Goal: Task Accomplishment & Management: Use online tool/utility

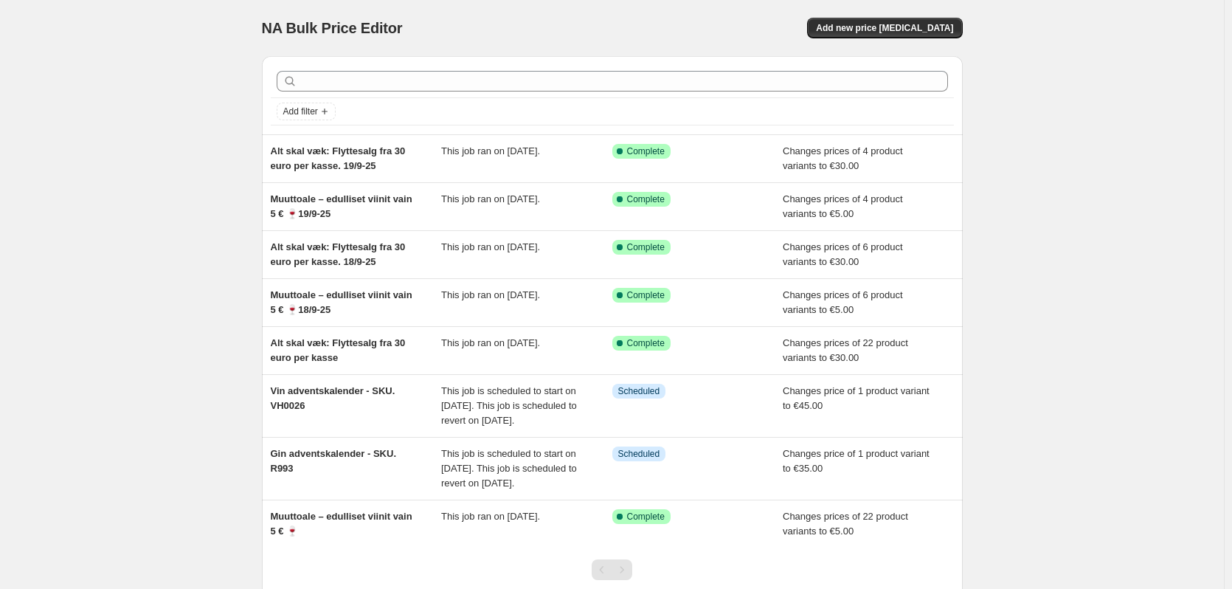
click at [358, 68] on div at bounding box center [612, 81] width 683 height 32
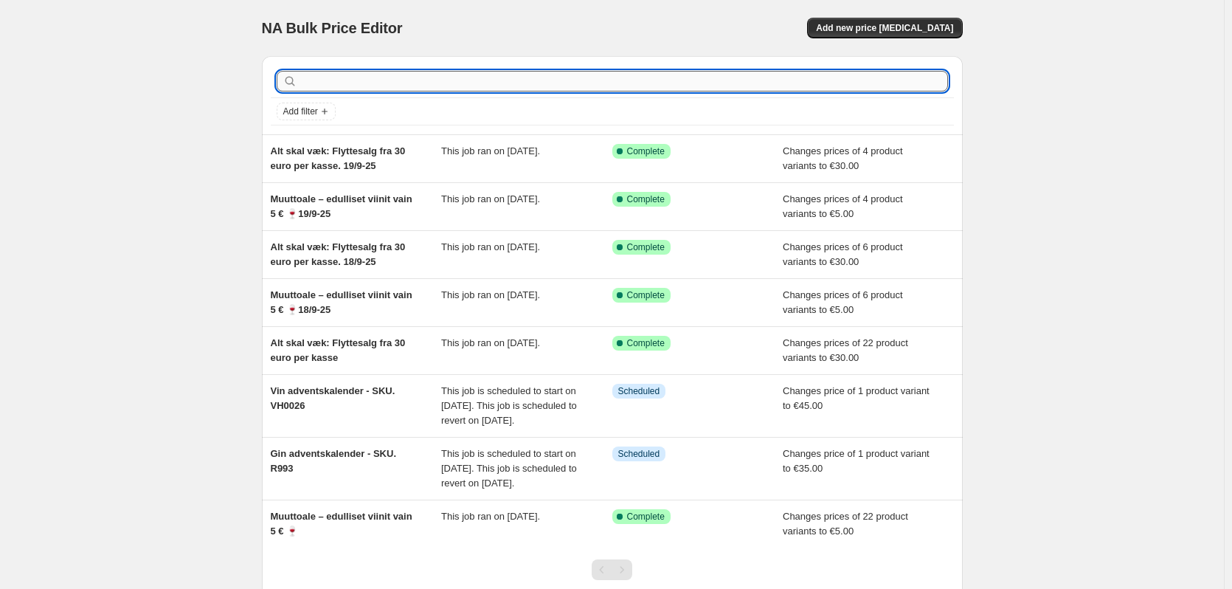
click at [455, 83] on input "text" at bounding box center [624, 81] width 648 height 21
type input "r993"
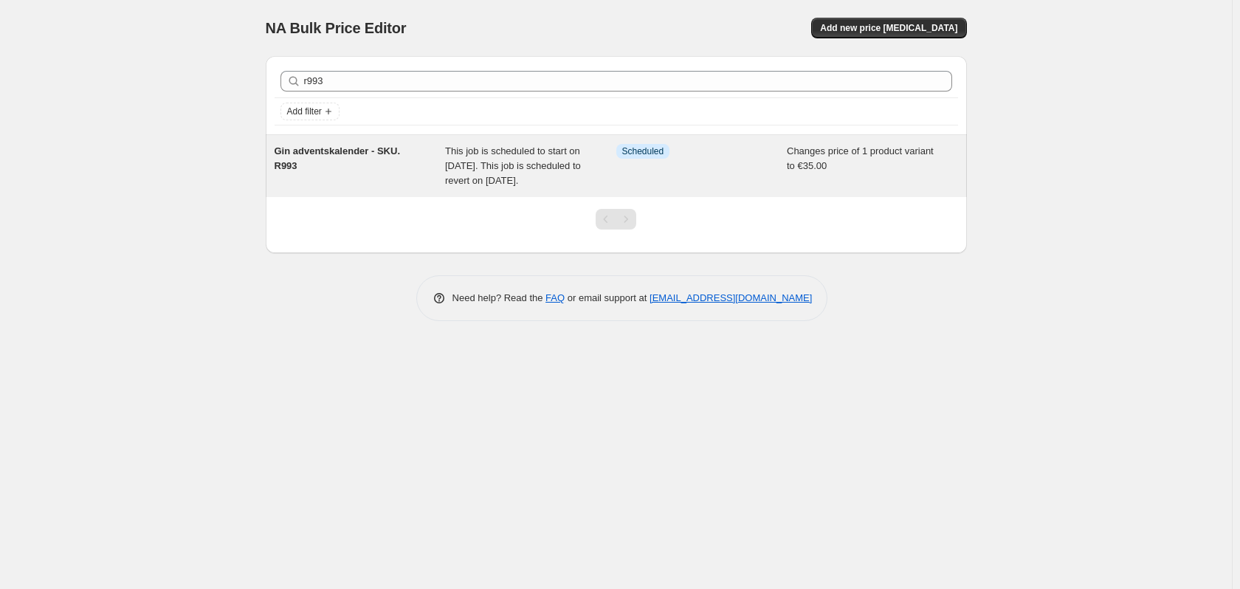
click at [345, 152] on span "Gin adventskalender - SKU. R993" at bounding box center [337, 158] width 126 height 26
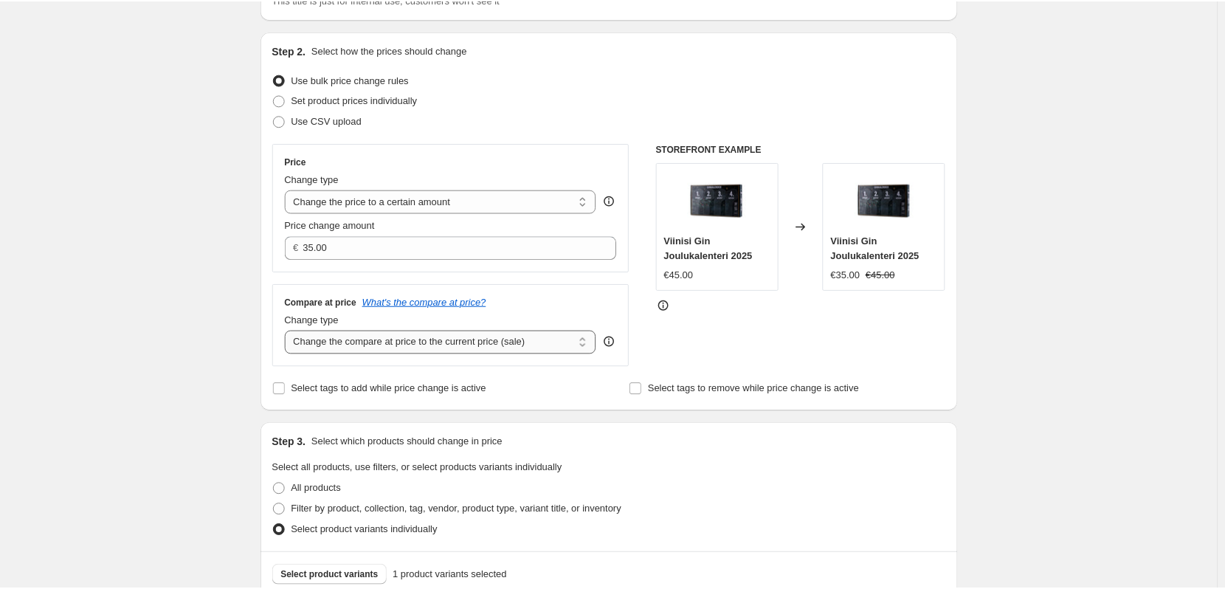
scroll to position [221, 0]
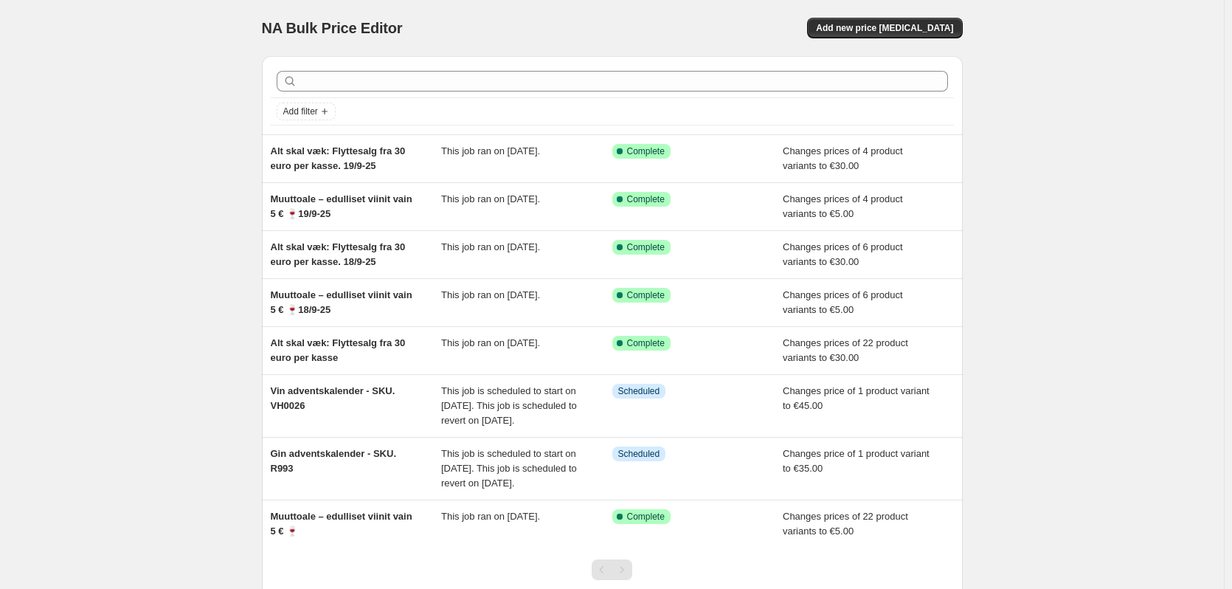
click at [587, 66] on div at bounding box center [612, 81] width 683 height 32
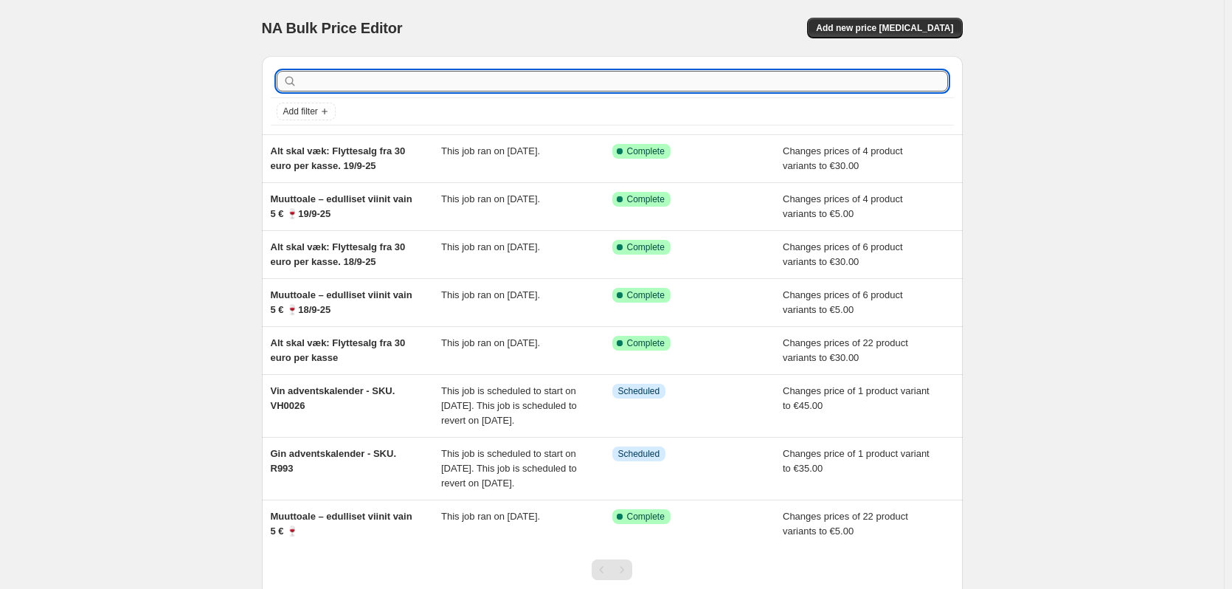
click at [583, 83] on input "text" at bounding box center [624, 81] width 648 height 21
type input "vh0026"
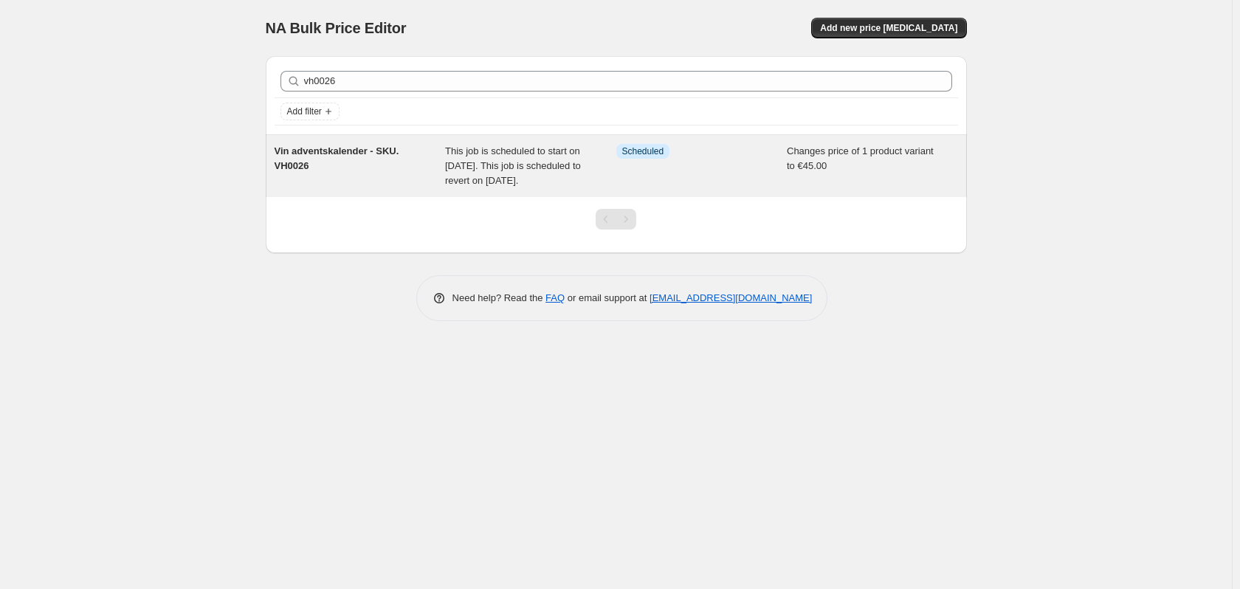
click at [376, 156] on span "Vin adventskalender - SKU. VH0026" at bounding box center [336, 158] width 125 height 26
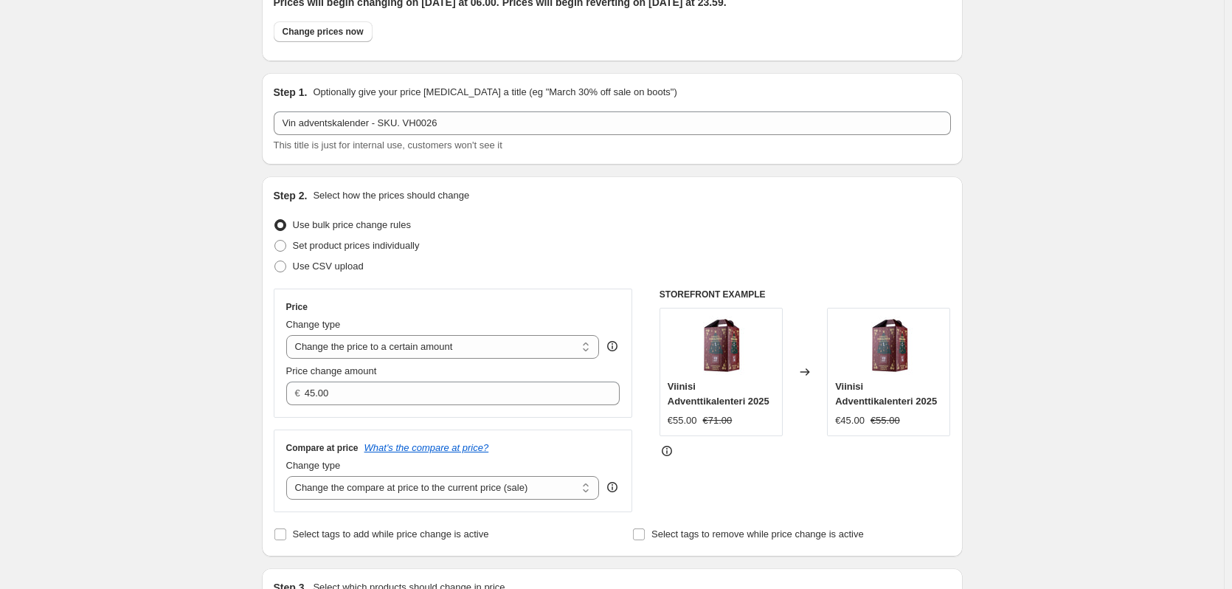
scroll to position [74, 0]
